Goal: Register for event/course

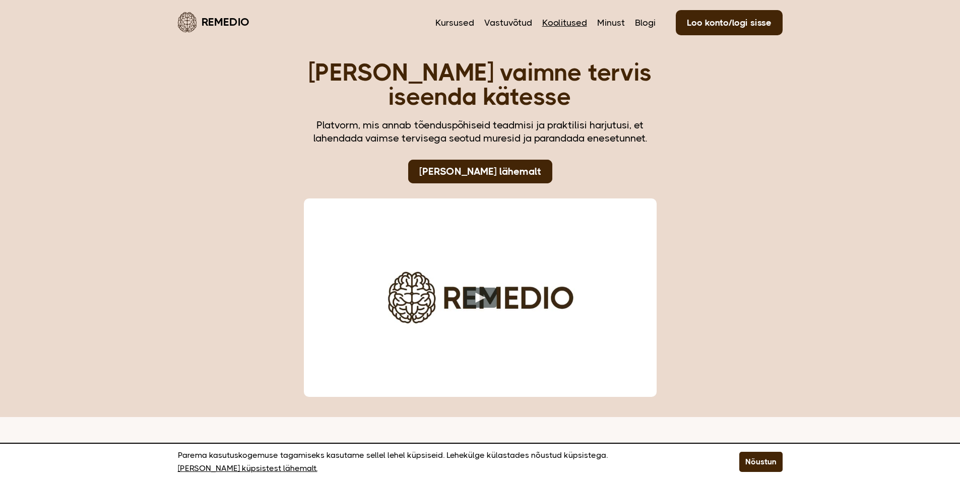
click at [557, 21] on link "Koolitused" at bounding box center [564, 22] width 45 height 13
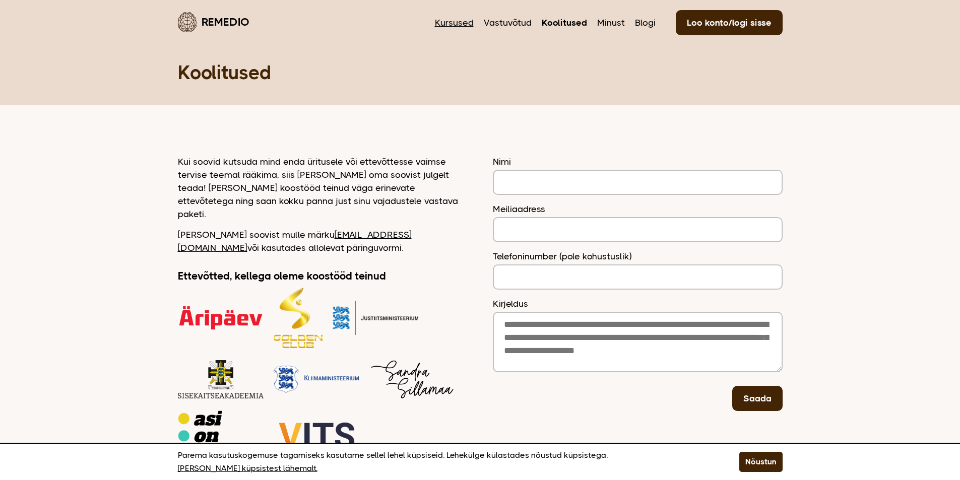
click at [460, 22] on link "Kursused" at bounding box center [454, 22] width 39 height 13
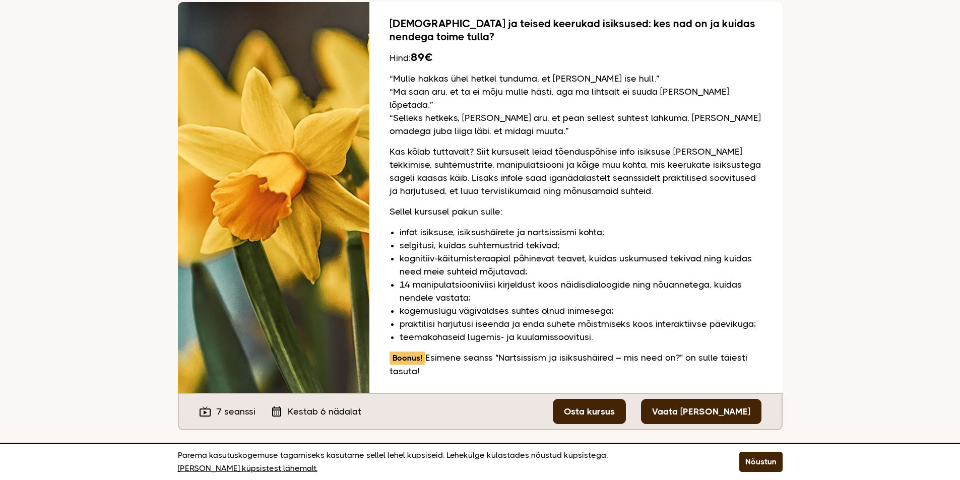
scroll to position [756, 0]
